Goal: Book appointment/travel/reservation

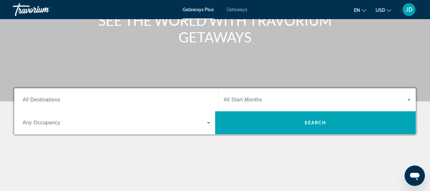
scroll to position [95, 0]
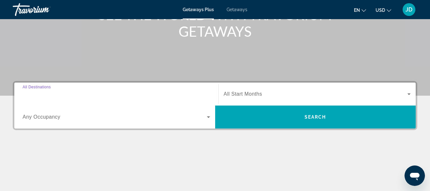
click at [94, 91] on input "Destination All Destinations" at bounding box center [116, 94] width 187 height 8
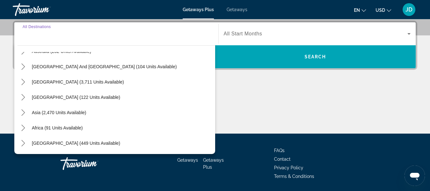
scroll to position [176, 0]
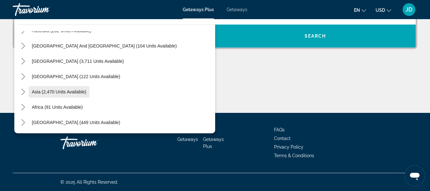
click at [60, 89] on span "Asia (2,470 units available)" at bounding box center [59, 91] width 54 height 5
type input "**********"
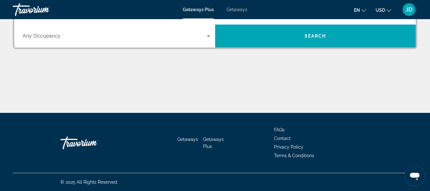
scroll to position [156, 0]
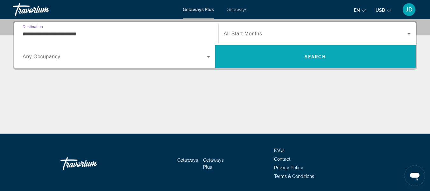
click at [304, 58] on span "Search" at bounding box center [315, 56] width 22 height 5
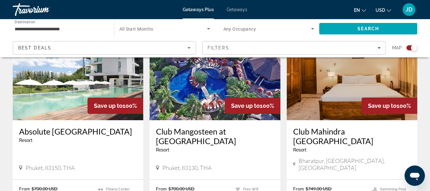
scroll to position [286, 0]
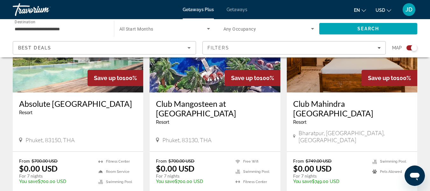
click at [236, 9] on span "Getaways" at bounding box center [236, 9] width 21 height 5
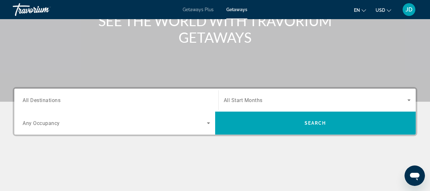
scroll to position [95, 0]
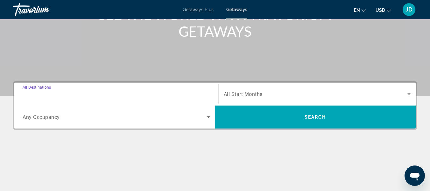
click at [125, 92] on input "Destination All Destinations" at bounding box center [116, 94] width 187 height 8
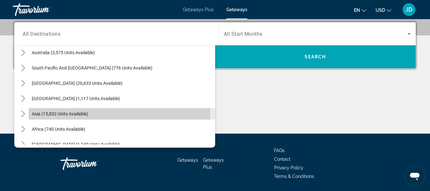
click at [53, 112] on span "Asia (15,832 units available)" at bounding box center [60, 113] width 56 height 5
type input "**********"
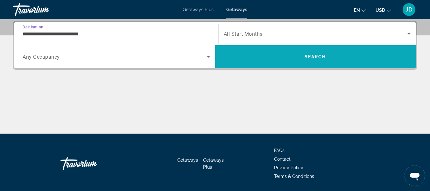
click at [301, 56] on span "Search" at bounding box center [315, 56] width 201 height 15
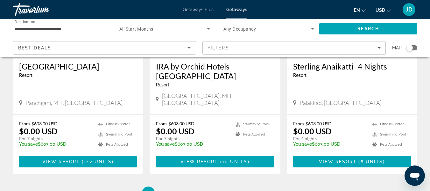
scroll to position [827, 0]
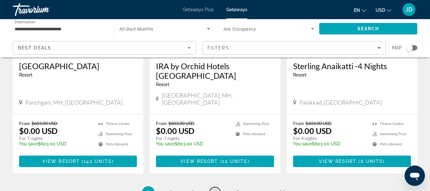
click at [217, 187] on link "page 4" at bounding box center [214, 192] width 11 height 11
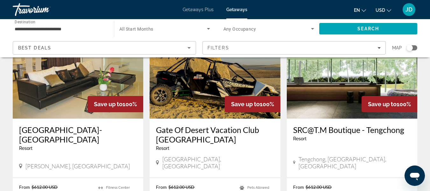
scroll to position [318, 0]
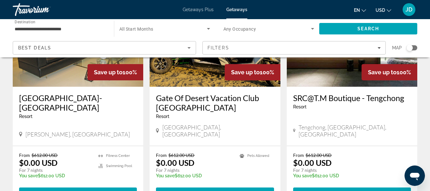
click at [45, 130] on span "[PERSON_NAME], [GEOGRAPHIC_DATA]" at bounding box center [77, 133] width 104 height 7
drag, startPoint x: 26, startPoint y: 120, endPoint x: 93, endPoint y: 119, distance: 66.2
click at [93, 130] on span "[PERSON_NAME], [GEOGRAPHIC_DATA]" at bounding box center [77, 133] width 104 height 7
click at [129, 130] on div "[PERSON_NAME], [GEOGRAPHIC_DATA]" at bounding box center [78, 133] width 118 height 7
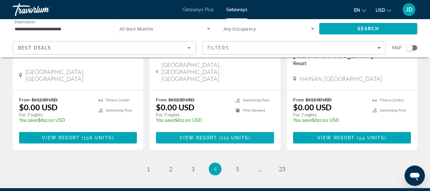
scroll to position [822, 0]
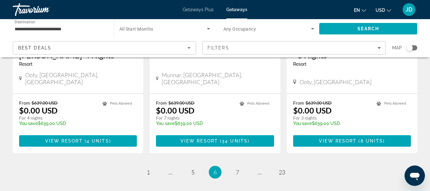
scroll to position [859, 0]
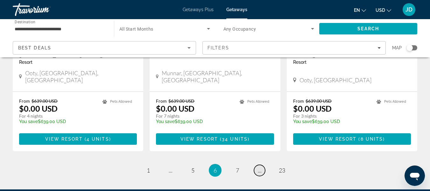
click at [261, 164] on link "page ..." at bounding box center [259, 169] width 11 height 11
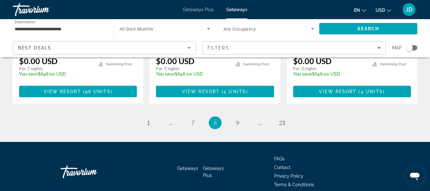
scroll to position [886, 0]
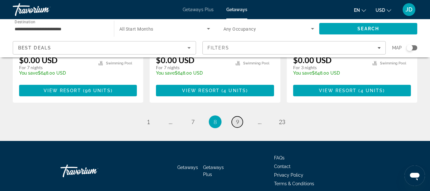
click at [236, 118] on span "9" at bounding box center [237, 121] width 3 height 7
